Goal: Navigation & Orientation: Find specific page/section

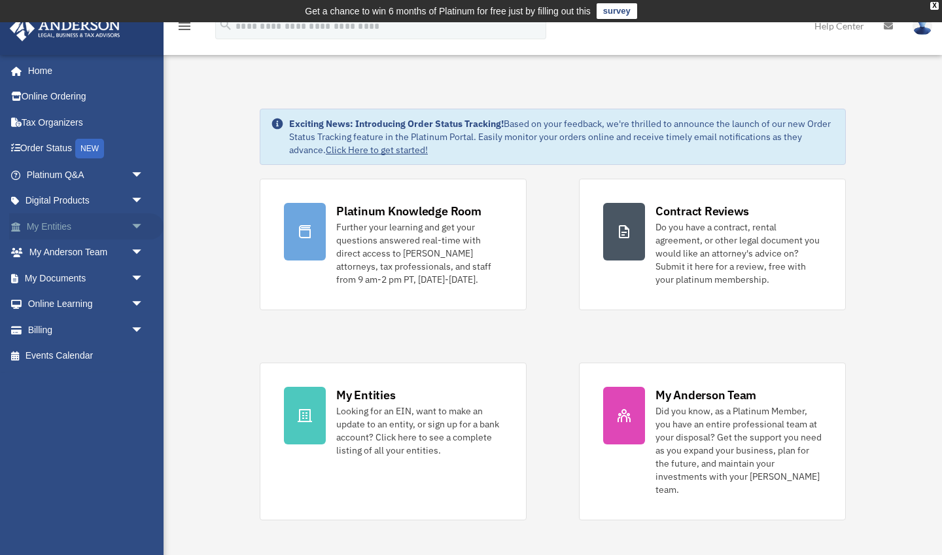
click at [133, 223] on span "arrow_drop_down" at bounding box center [144, 226] width 26 height 27
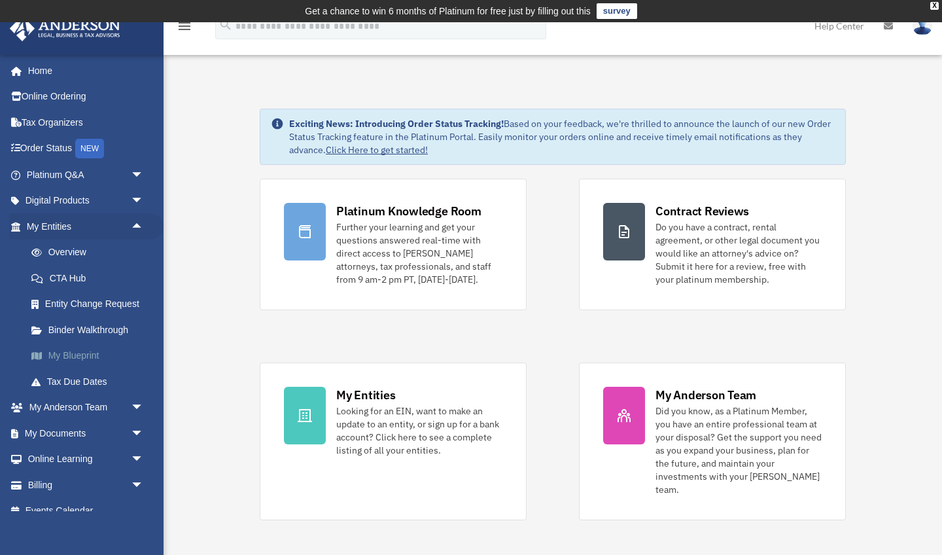
click at [77, 353] on link "My Blueprint" at bounding box center [90, 356] width 145 height 26
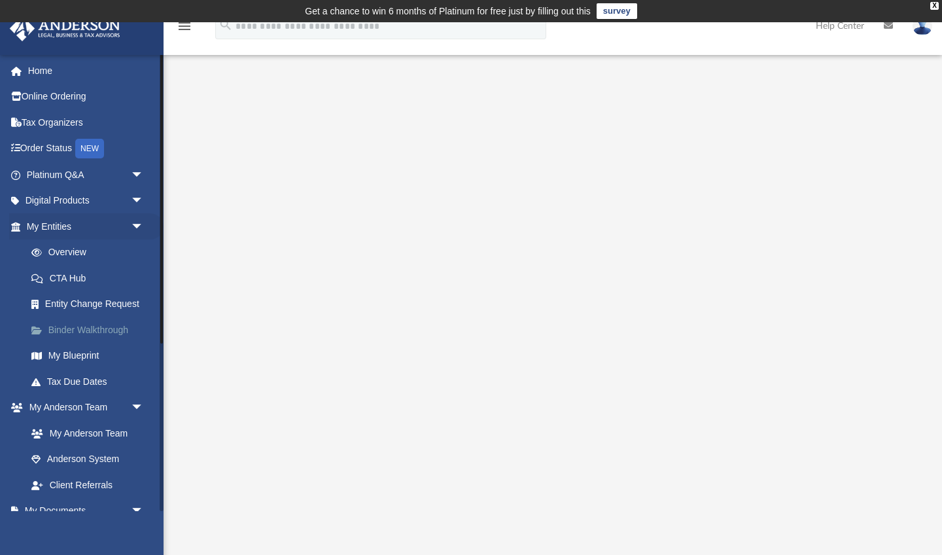
click at [77, 334] on link "Binder Walkthrough" at bounding box center [90, 330] width 145 height 26
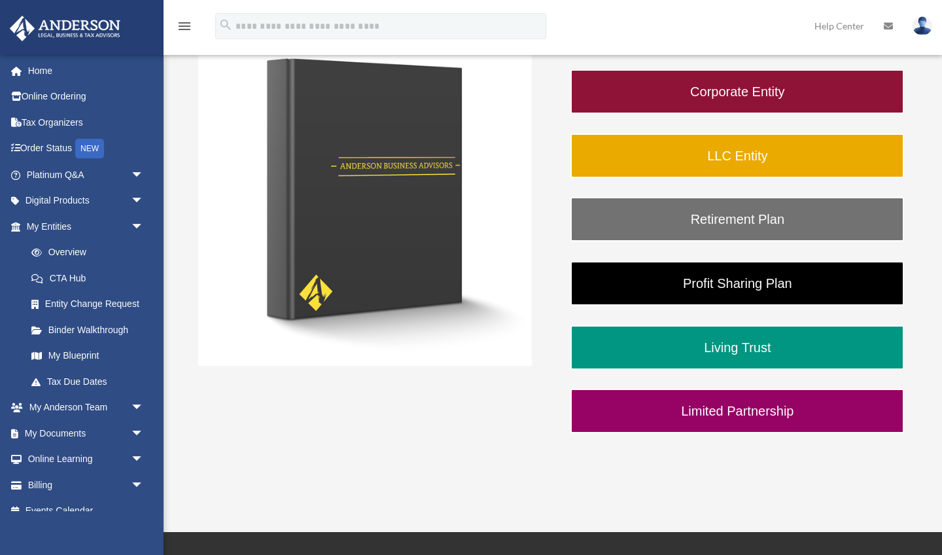
scroll to position [281, 0]
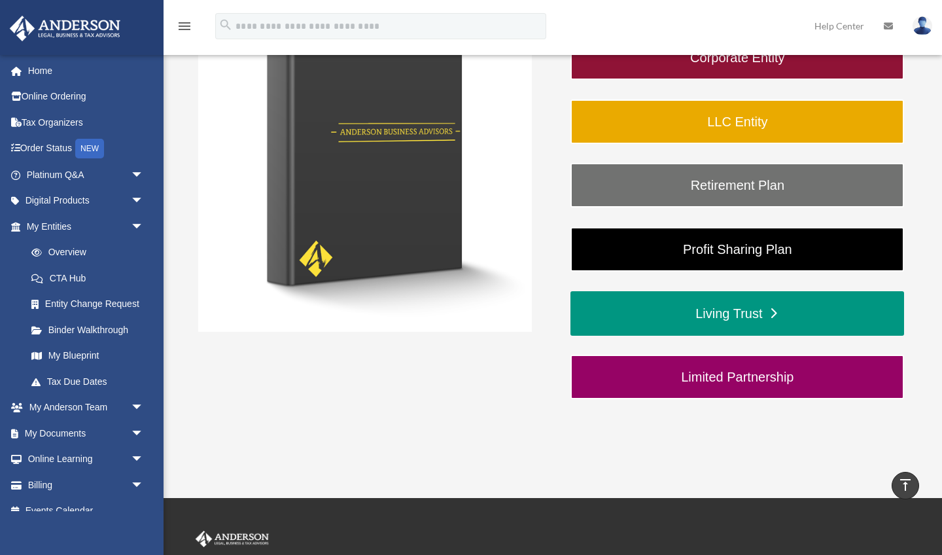
click at [739, 314] on link "Living Trust" at bounding box center [738, 313] width 334 height 44
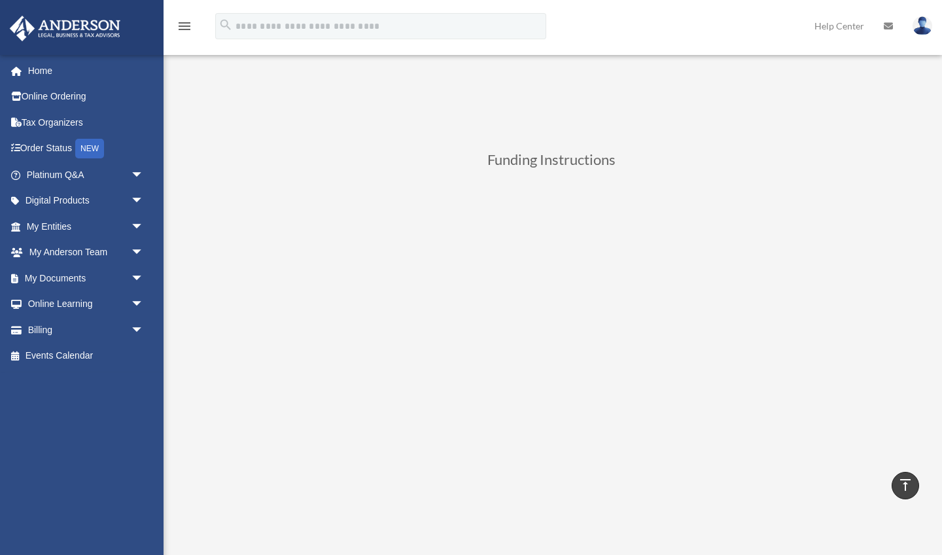
scroll to position [446, 0]
click at [138, 197] on span "arrow_drop_down" at bounding box center [144, 201] width 26 height 27
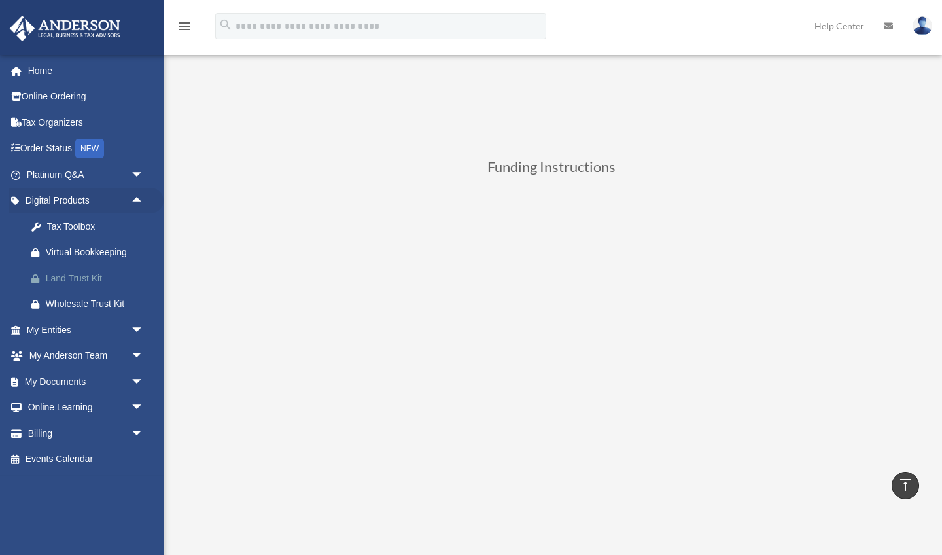
click at [80, 276] on div "Land Trust Kit" at bounding box center [96, 278] width 101 height 16
click at [61, 148] on link "Order Status NEW" at bounding box center [86, 148] width 154 height 27
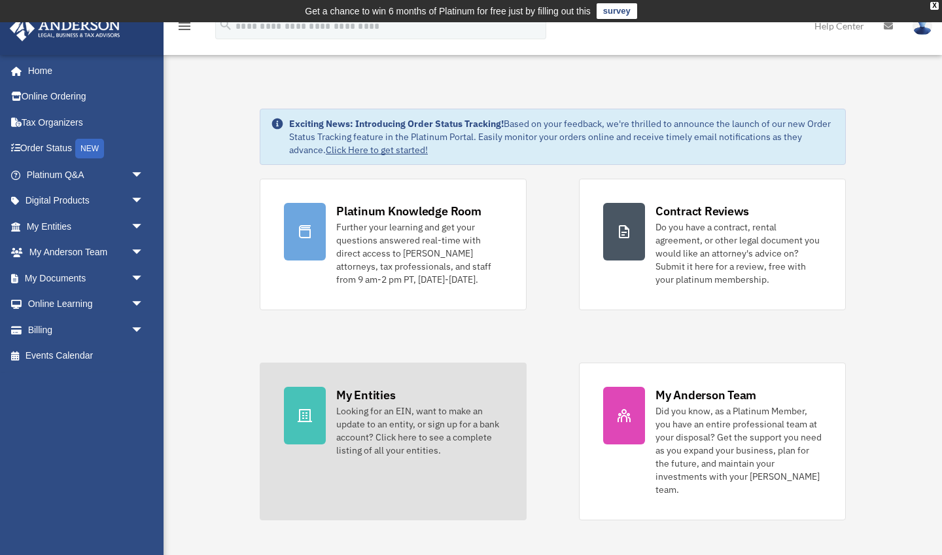
click at [334, 417] on link "My Entities Looking for an EIN, want to make an update to an entity, or sign up…" at bounding box center [393, 441] width 267 height 158
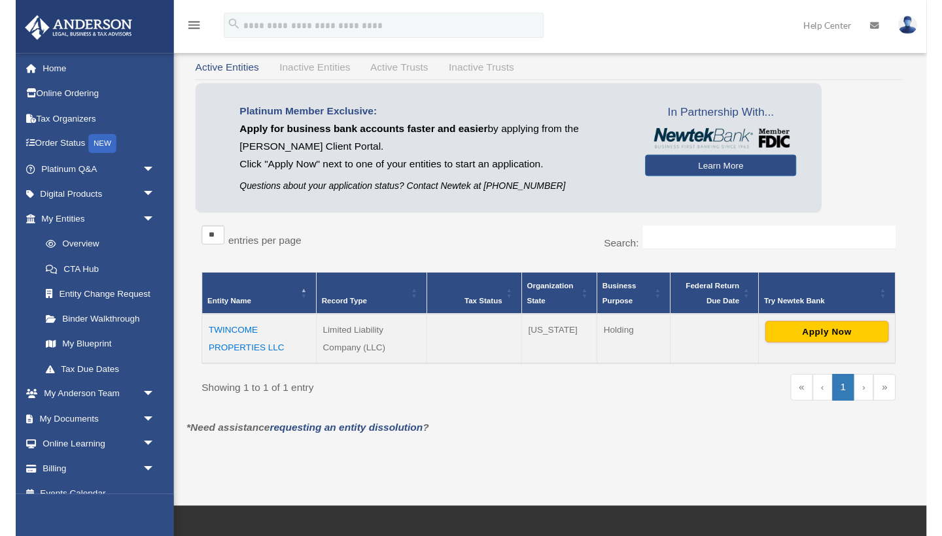
scroll to position [112, 0]
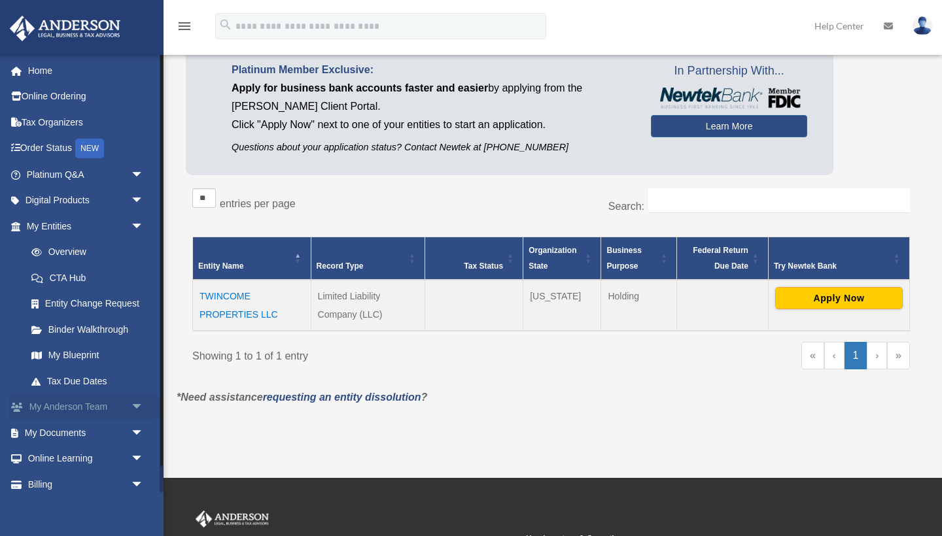
click at [74, 403] on link "My Anderson Team arrow_drop_down" at bounding box center [86, 408] width 154 height 26
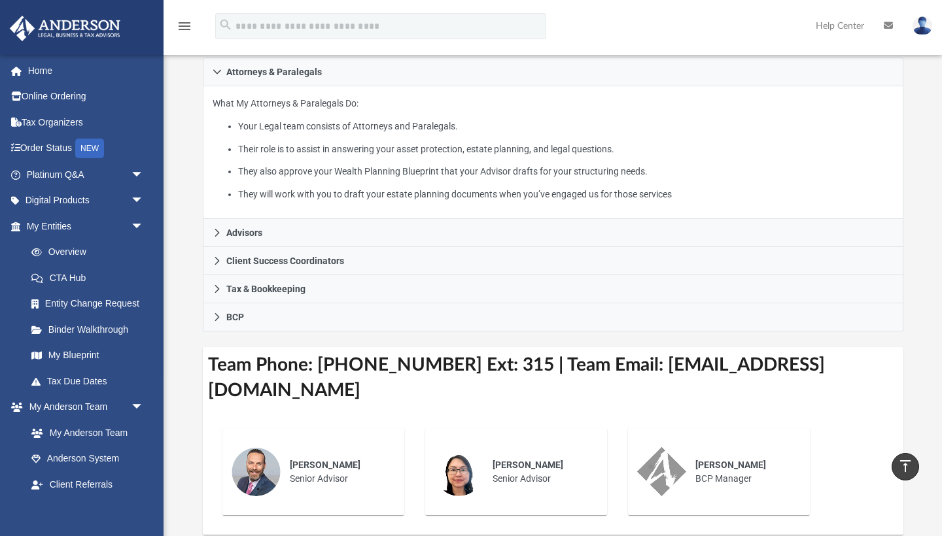
scroll to position [246, 0]
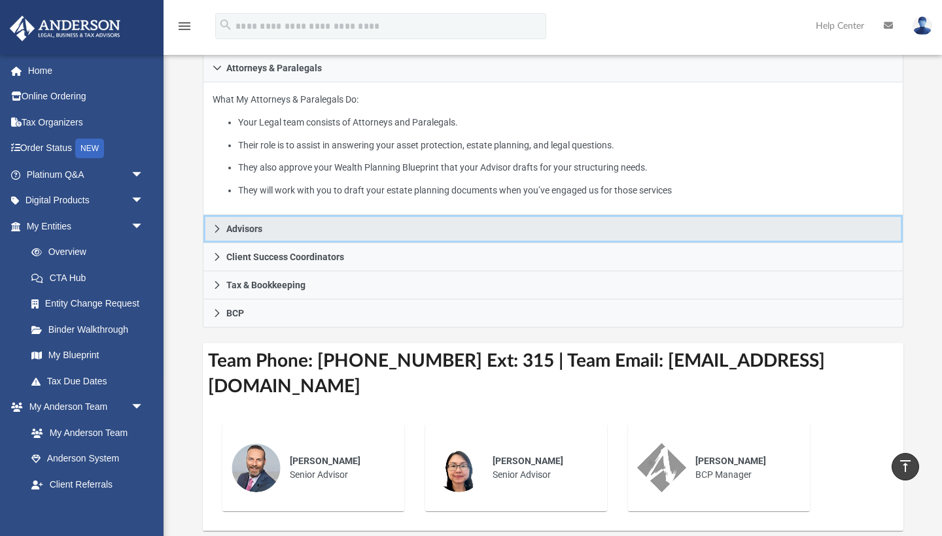
click at [219, 234] on icon at bounding box center [217, 228] width 9 height 9
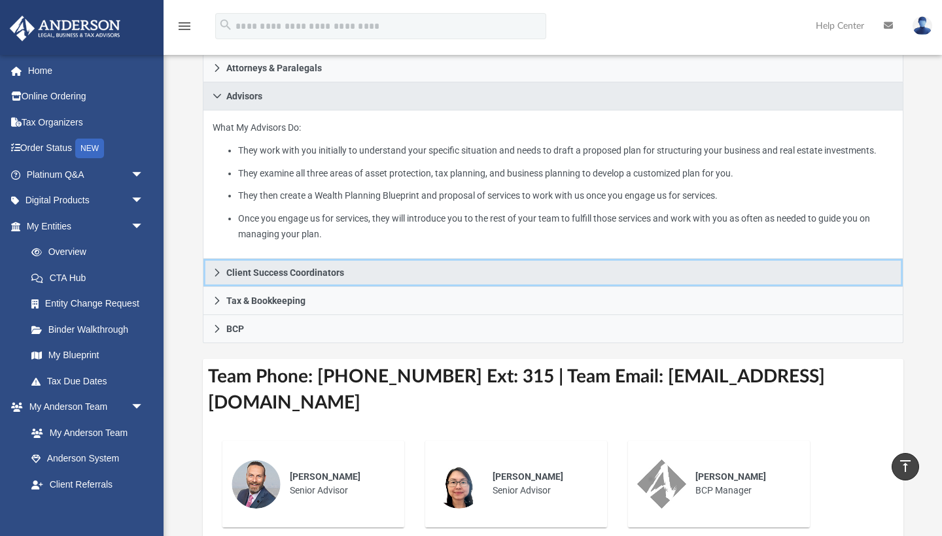
click at [222, 287] on link "Client Success Coordinators" at bounding box center [553, 273] width 701 height 28
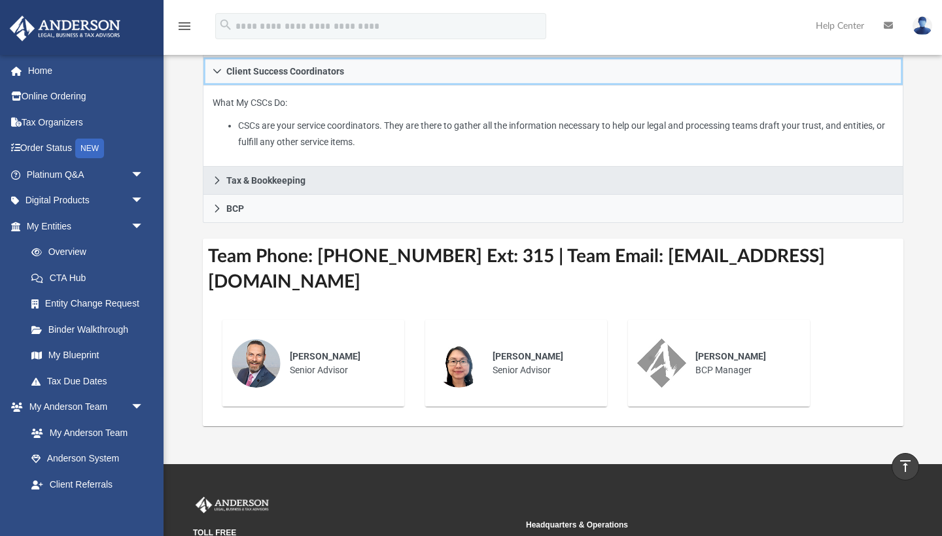
scroll to position [296, 0]
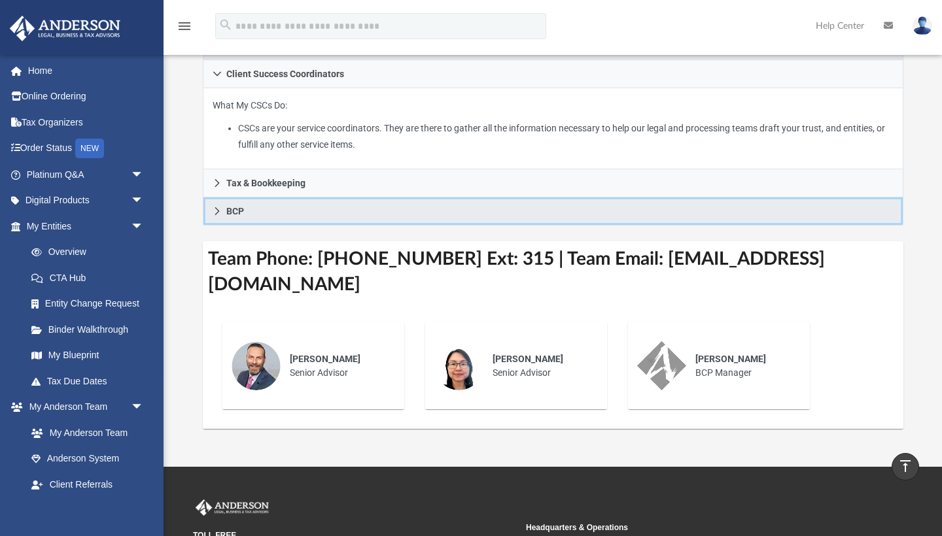
click at [222, 225] on link "BCP" at bounding box center [553, 212] width 701 height 28
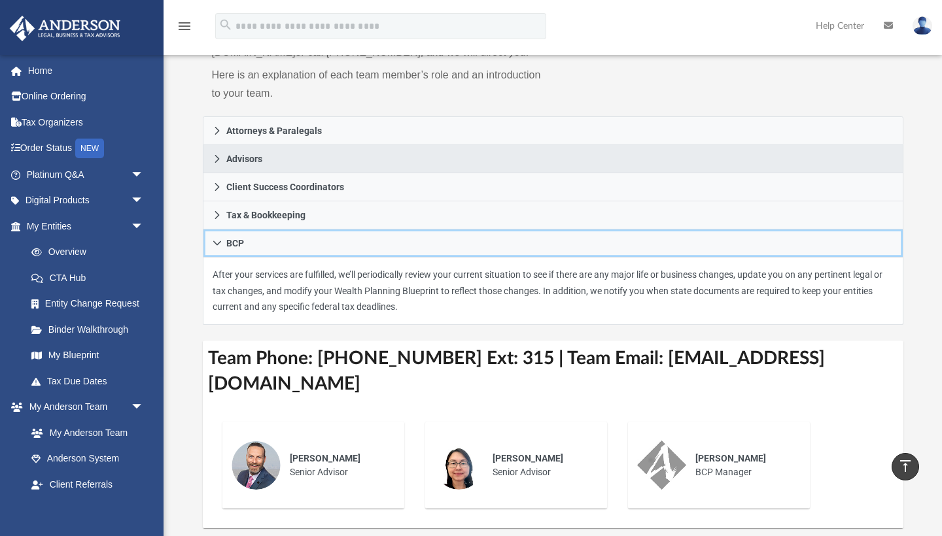
scroll to position [176, 0]
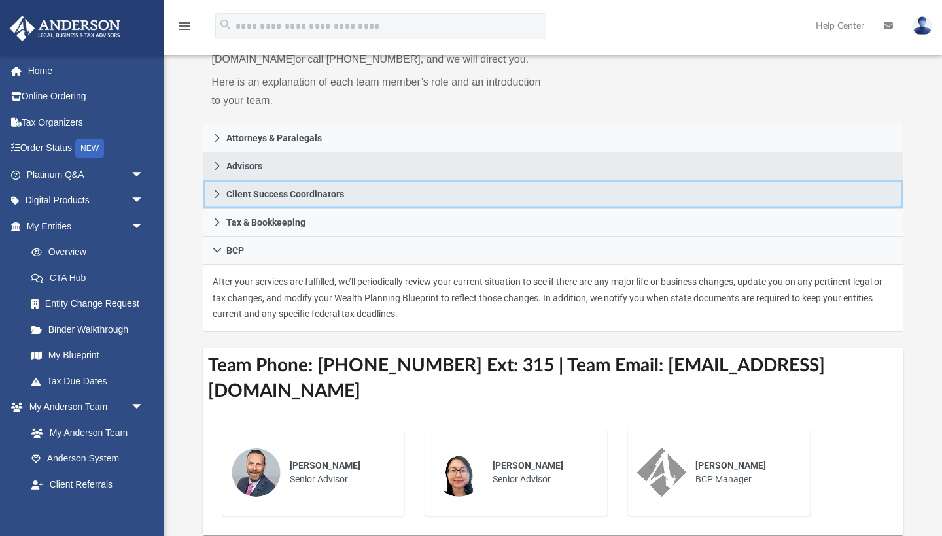
click at [217, 199] on icon at bounding box center [217, 194] width 9 height 9
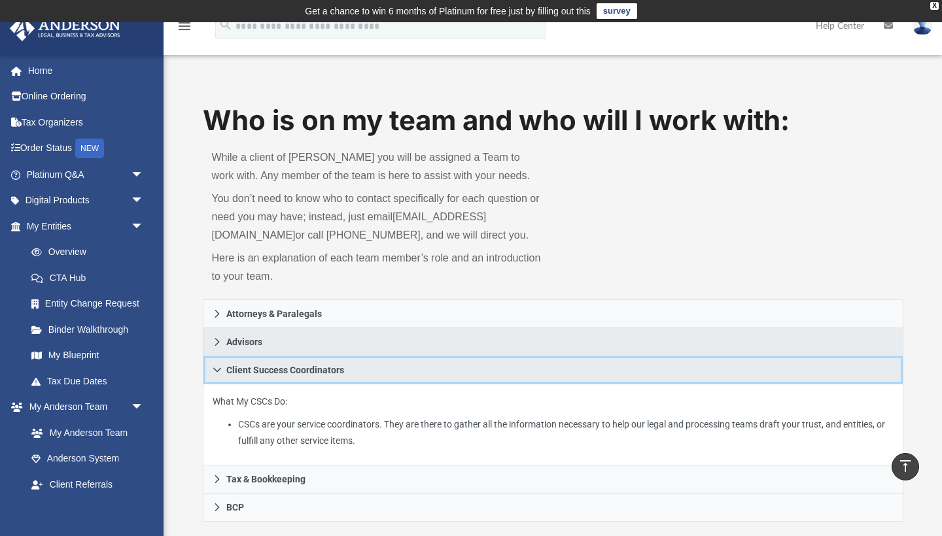
scroll to position [0, 0]
